Goal: Check status: Check status

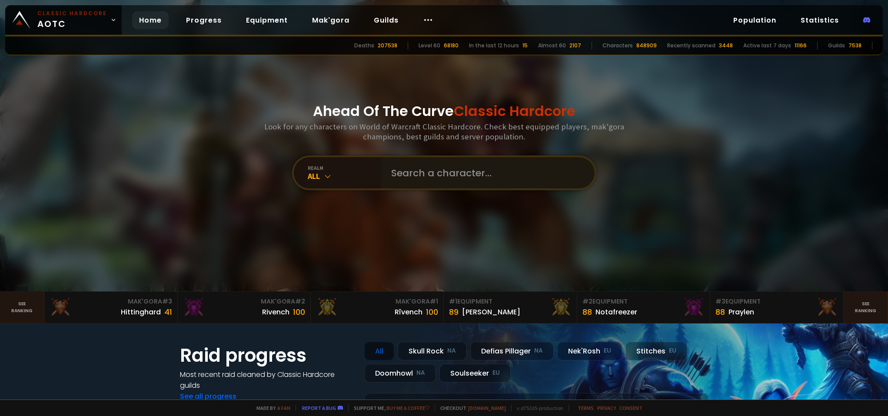
click at [381, 169] on div at bounding box center [488, 172] width 214 height 31
click at [395, 173] on input "text" at bounding box center [485, 172] width 198 height 31
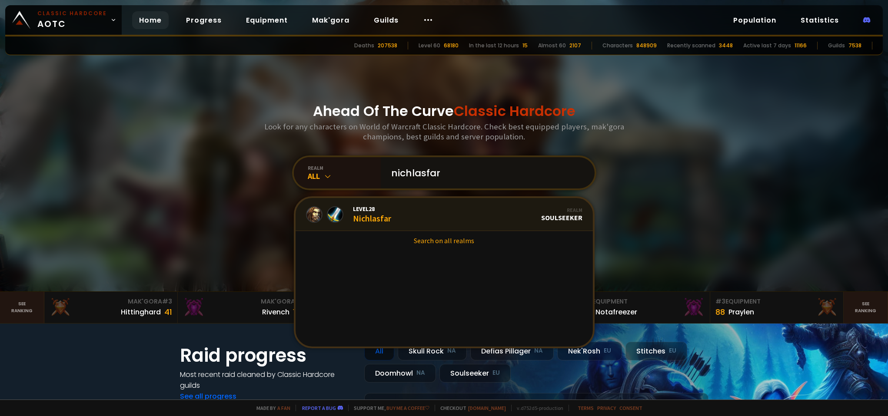
type input "nichlasfar"
click at [347, 216] on div "Level 28 Nichlasfar" at bounding box center [348, 214] width 85 height 19
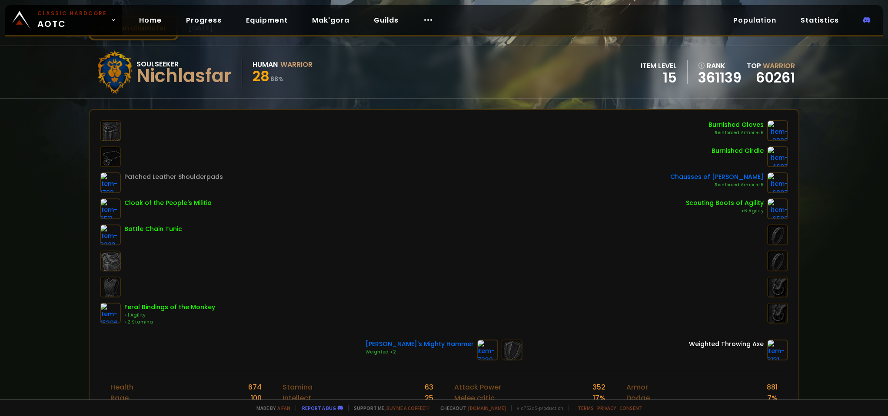
scroll to position [43, 0]
click at [426, 203] on div "Patched Leather Shoulderpads Cloak of the People's Militia Battle Chain Tunic F…" at bounding box center [443, 225] width 687 height 206
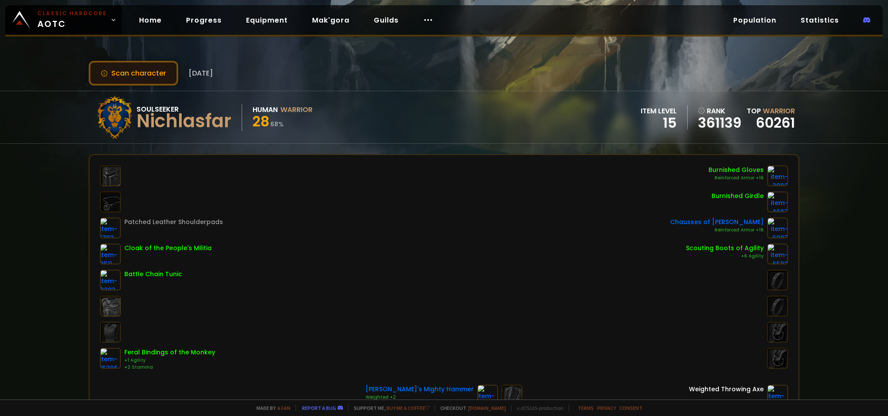
click at [116, 66] on button "Scan character" at bounding box center [134, 73] width 90 height 25
drag, startPoint x: 127, startPoint y: 66, endPoint x: 152, endPoint y: 76, distance: 27.0
click at [127, 66] on button "Scan character" at bounding box center [134, 73] width 90 height 25
click at [213, 69] on span "[DATE]" at bounding box center [201, 73] width 24 height 11
click at [148, 72] on button "Scan character" at bounding box center [134, 73] width 90 height 25
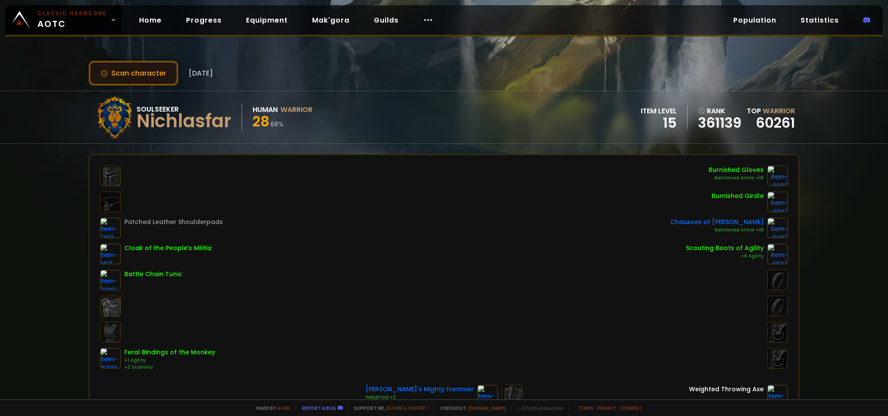
click at [155, 72] on button "Scan character" at bounding box center [134, 73] width 90 height 25
click at [124, 61] on div "Scan character [DATE] Soulseeker Nichlasfar Human Warrior 28 68 % item level 15…" at bounding box center [444, 200] width 888 height 400
click at [129, 67] on button "Scan character" at bounding box center [134, 73] width 90 height 25
click at [131, 69] on button "Scan character" at bounding box center [134, 73] width 90 height 25
click at [134, 71] on button "Scan character" at bounding box center [134, 73] width 90 height 25
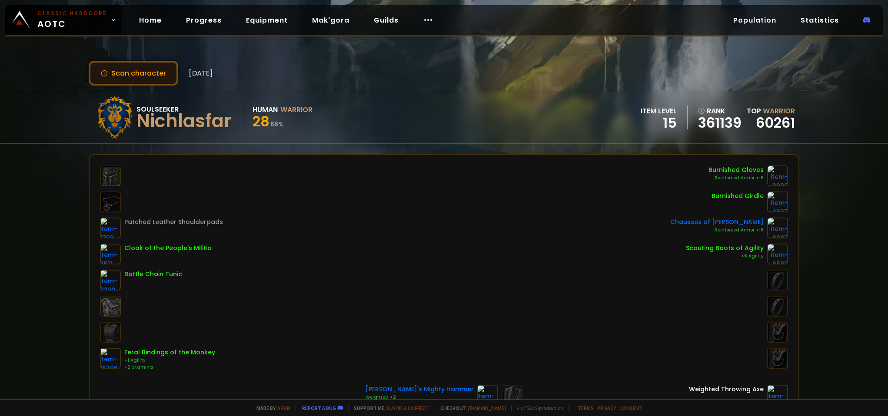
click at [134, 71] on button "Scan character" at bounding box center [134, 73] width 90 height 25
click at [332, 79] on div "Scan character 7 days ago" at bounding box center [444, 73] width 710 height 25
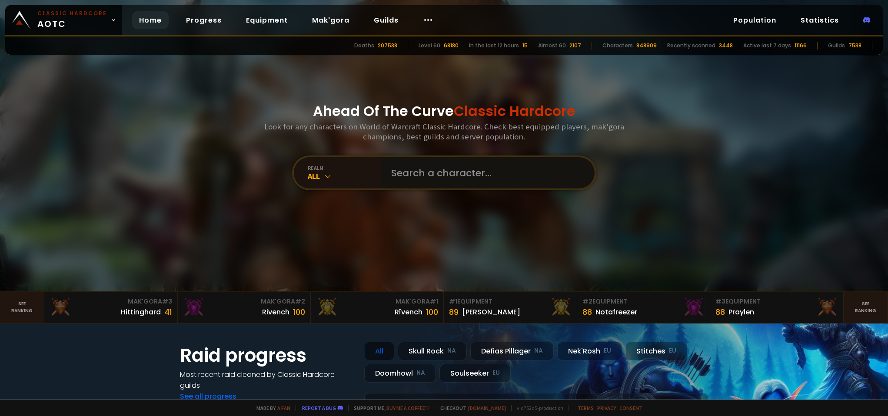
click at [393, 182] on input "text" at bounding box center [485, 172] width 198 height 31
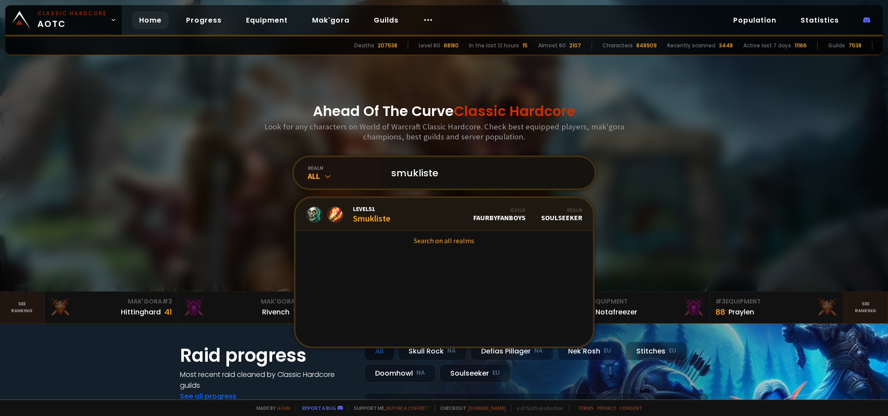
type input "smukliste"
click at [361, 217] on div "Level 51 Smukliste" at bounding box center [371, 214] width 37 height 19
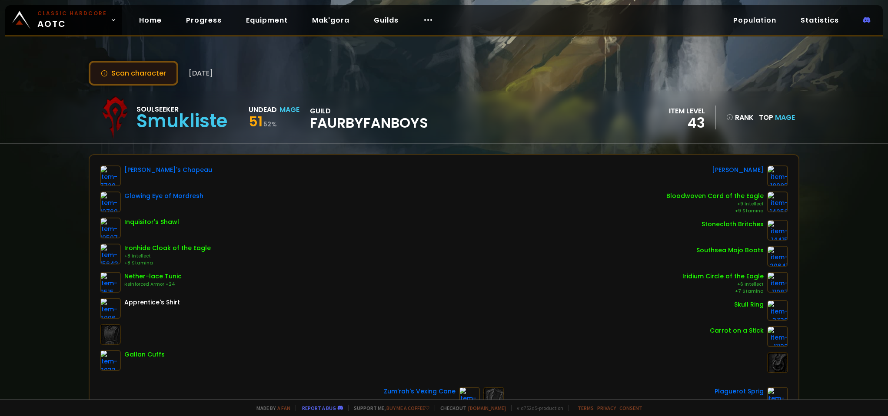
click at [130, 66] on button "Scan character" at bounding box center [134, 73] width 90 height 25
click at [134, 74] on button "Scan character" at bounding box center [134, 73] width 90 height 25
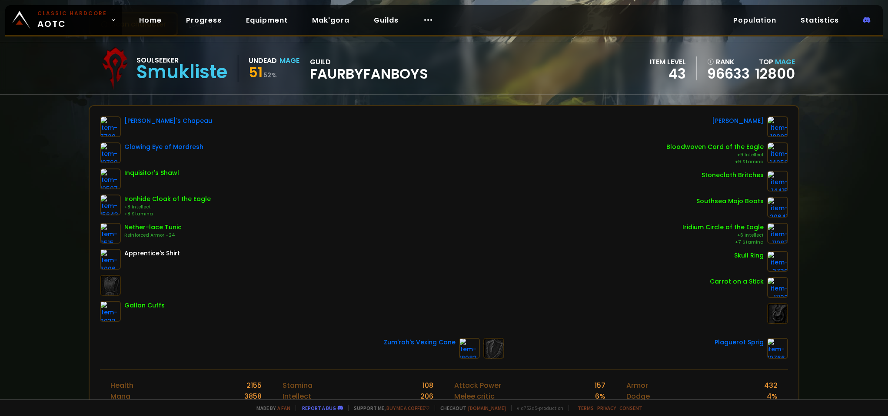
scroll to position [87, 0]
